Goal: Check status: Check status

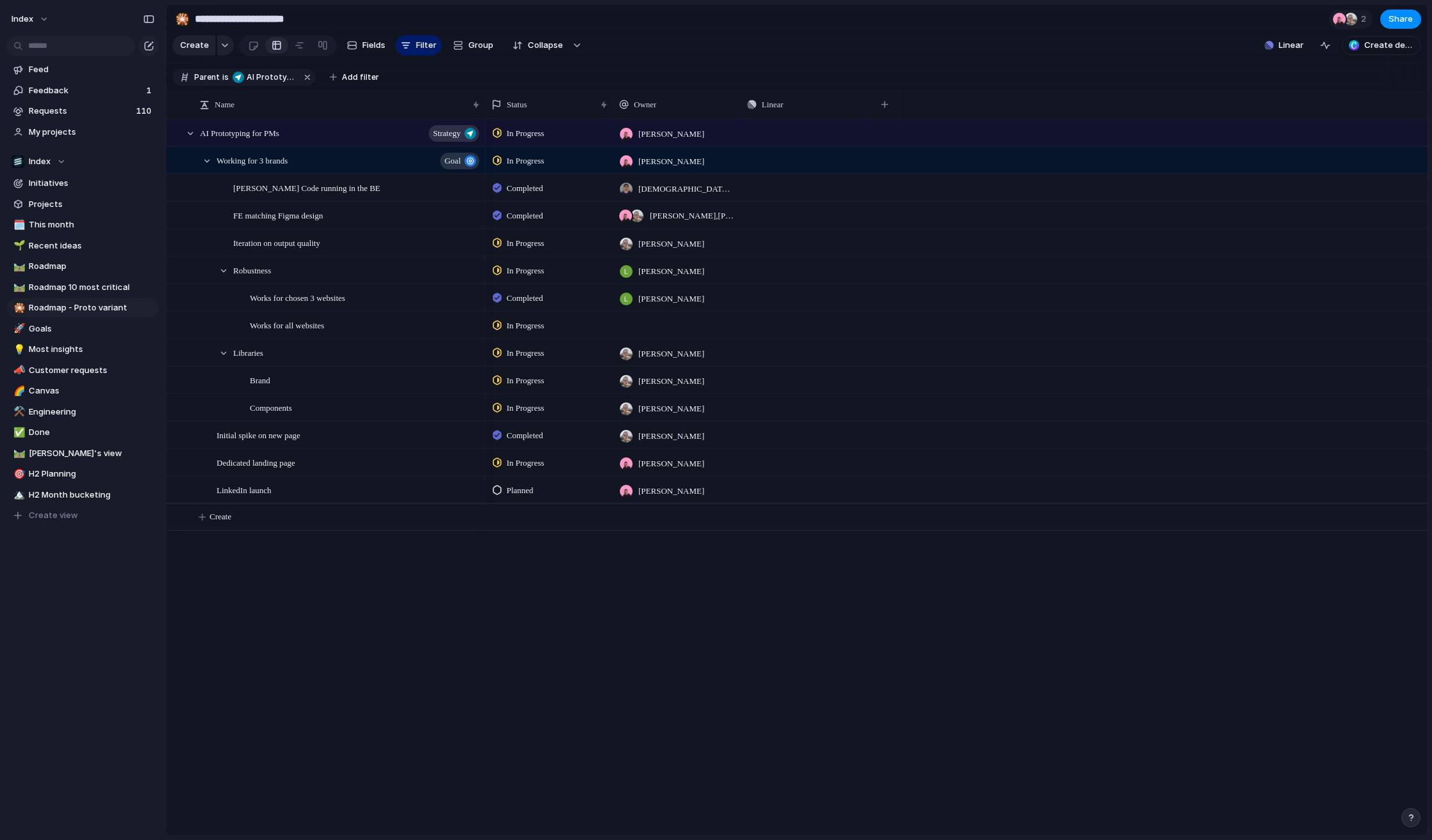
click at [993, 49] on section "Create Fields Filter Group Zoom Collapse Linear Create deck" at bounding box center [797, 47] width 1262 height 31
click at [716, 420] on div at bounding box center [716, 420] width 0 height 0
click at [1352, 80] on section "Parent is AI Prototyping for PMs Add filter" at bounding box center [797, 77] width 1262 height 29
click at [716, 420] on div at bounding box center [716, 420] width 0 height 0
click at [1119, 548] on div "In Progress [PERSON_NAME] Push In Progress [PERSON_NAME] Push Completed [PERSON…" at bounding box center [957, 477] width 942 height 717
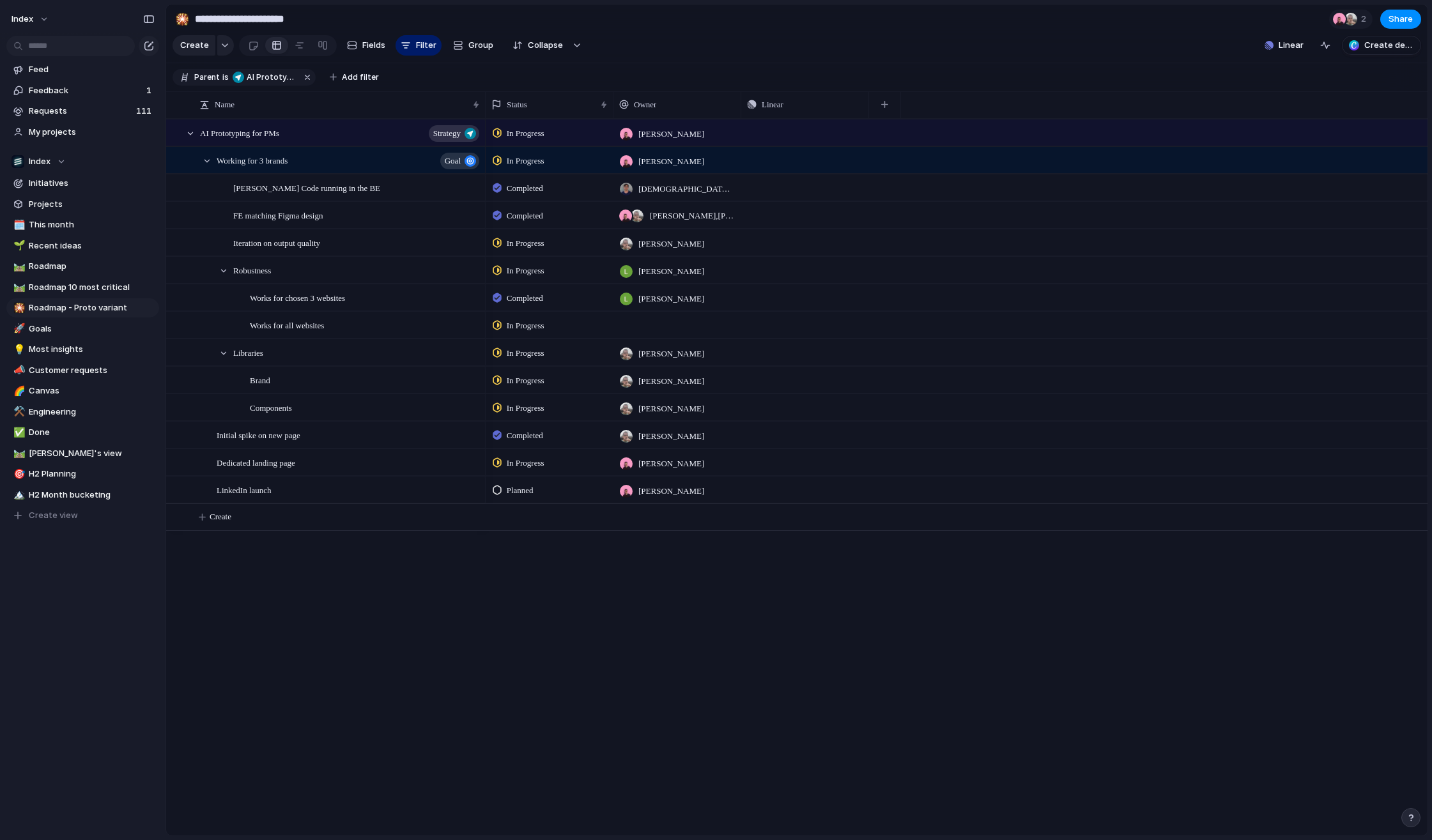
click at [716, 420] on div at bounding box center [716, 420] width 0 height 0
